Goal: Find specific page/section: Find specific page/section

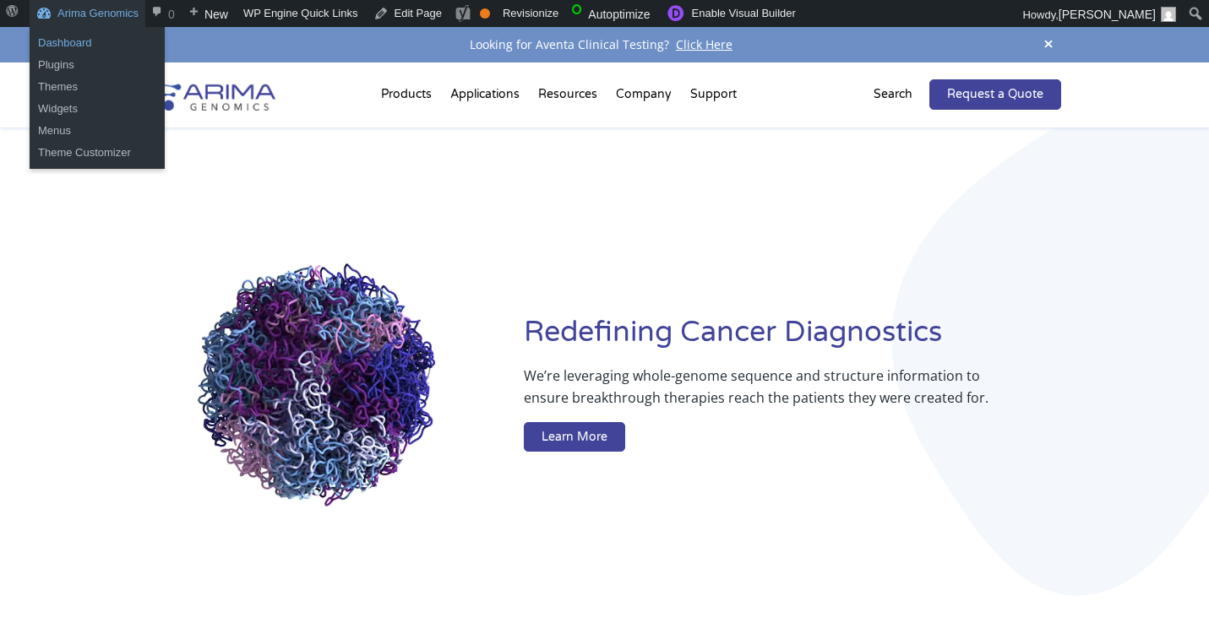
click at [60, 45] on link "Dashboard" at bounding box center [97, 43] width 135 height 22
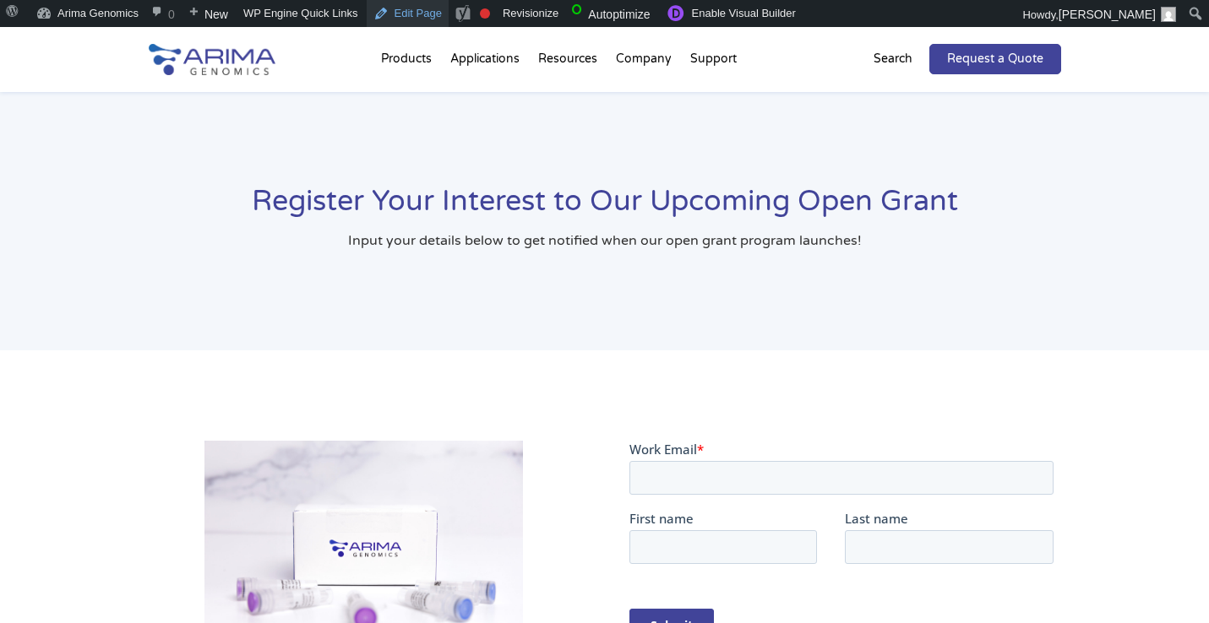
click at [410, 17] on link "Edit Page" at bounding box center [408, 13] width 82 height 27
